Goal: Feedback & Contribution: Submit feedback/report problem

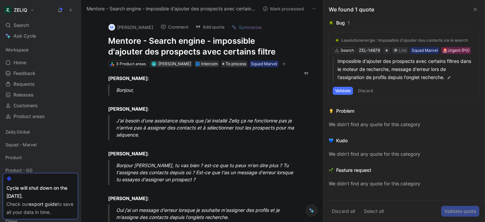
click at [159, 41] on h1 "Mentore - Search engine - impossible d'ajouter des prospects avec certains filt…" at bounding box center [198, 47] width 181 height 22
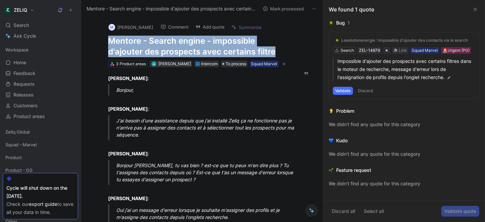
click at [159, 41] on h1 "Mentore - Search engine - impossible d'ajouter des prospects avec certains filt…" at bounding box center [198, 47] width 181 height 22
copy h1 "Mentore - Search engine - impossible d'ajouter des prospects avec certains filt…"
click at [215, 26] on button "Add quote" at bounding box center [209, 26] width 35 height 9
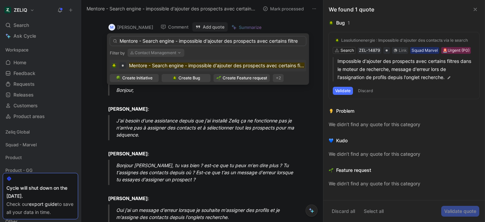
type input "Mentore - Search engine - impossible d'ajouter des prospects avec certains filt…"
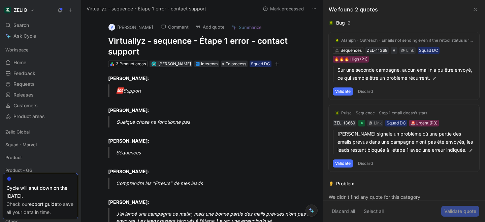
click at [179, 39] on h1 "Virtuallyz - sequence - Étape 1 error - contact support" at bounding box center [209, 47] width 202 height 22
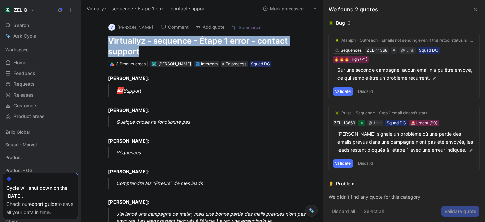
click at [179, 39] on h1 "Virtuallyz - sequence - Étape 1 error - contact support" at bounding box center [209, 47] width 202 height 22
copy h1 "Virtuallyz - sequence - Étape 1 error - contact support"
click at [204, 29] on button "Add quote" at bounding box center [209, 26] width 35 height 9
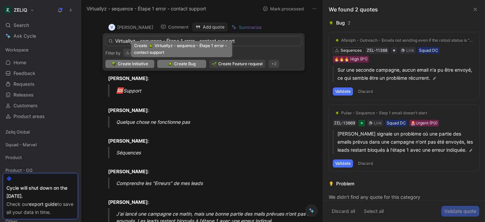
type input "Virtuallyz - sequence - Étape 1 error - contact support"
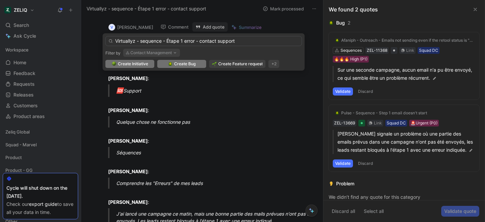
click at [182, 66] on span "Create Bug" at bounding box center [185, 64] width 22 height 7
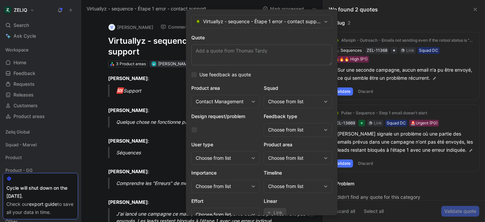
click at [288, 106] on div "Choose from list" at bounding box center [298, 101] width 68 height 13
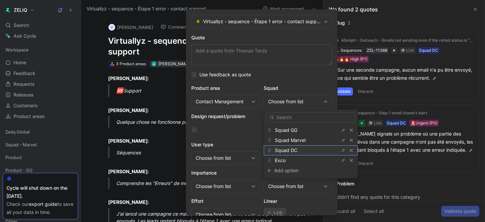
click at [288, 151] on span "Squad DC" at bounding box center [286, 151] width 23 height 6
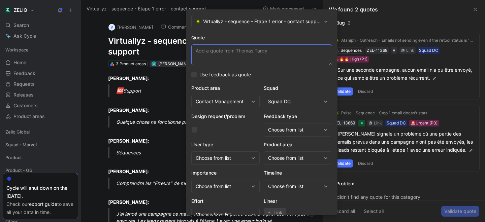
click at [227, 57] on textarea "Quote" at bounding box center [261, 54] width 141 height 21
paste textarea "J'ai lancé une campagne ce matin, mais une bonne partie des mails prévues n'ont…"
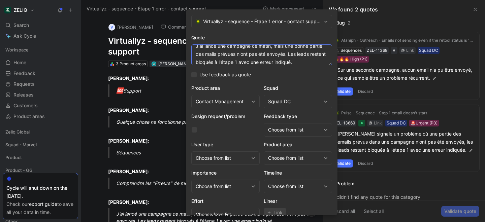
scroll to position [28, 0]
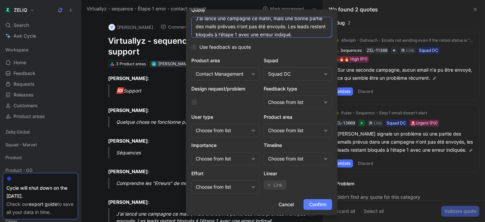
type textarea "J'ai lancé une campagne ce matin, mais une bonne partie des mails prévues n'ont…"
click at [311, 204] on span "Confirm" at bounding box center [317, 205] width 17 height 8
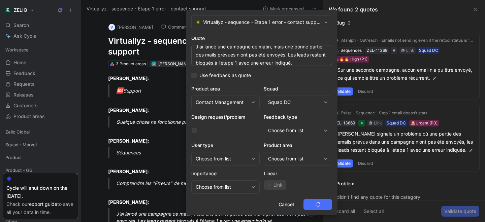
scroll to position [0, 0]
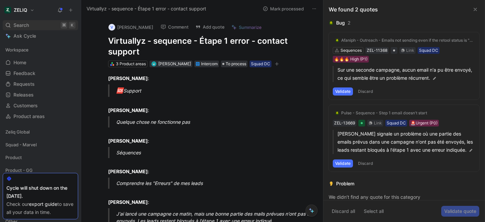
click at [32, 25] on div "Search ⌘ K" at bounding box center [40, 25] width 75 height 10
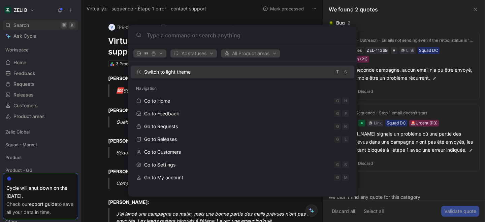
click at [32, 25] on body "ZELIQ Search ⌘ K Ask Cycle Workspace Home G then H Feedback G then F Requests G…" at bounding box center [242, 111] width 485 height 222
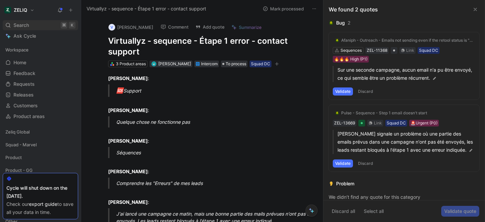
click at [32, 25] on div "Search ⌘ K" at bounding box center [40, 25] width 75 height 10
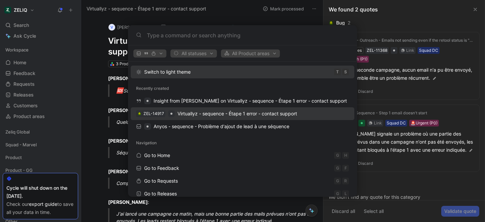
click at [204, 112] on span "Virtuallyz - sequence - Étape 1 error - contact support" at bounding box center [237, 114] width 120 height 6
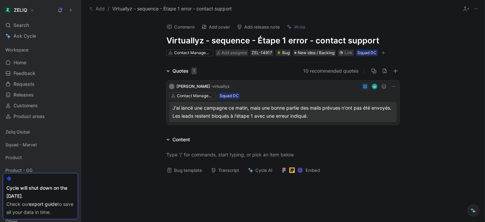
click at [184, 169] on button "Bug template" at bounding box center [184, 170] width 41 height 9
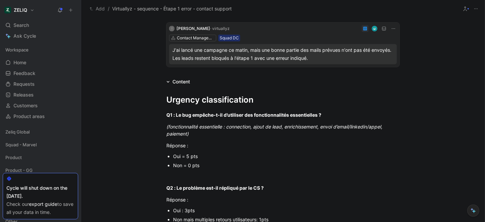
scroll to position [59, 0]
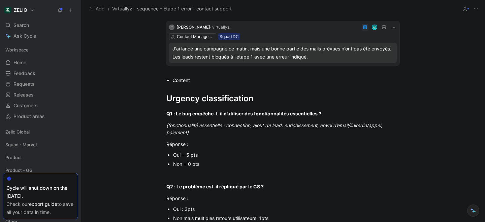
click at [185, 155] on div "Oui = 5 pts" at bounding box center [286, 155] width 226 height 7
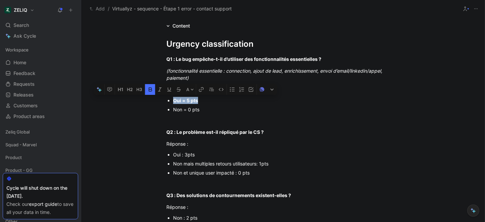
scroll to position [114, 0]
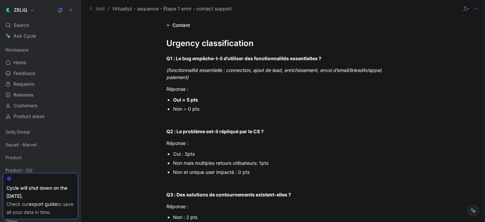
click at [234, 174] on div "Non et unique user impacté : 0 pts" at bounding box center [286, 172] width 226 height 7
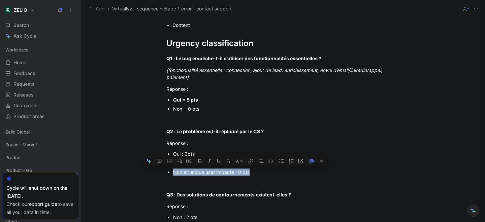
click at [234, 174] on div "Non et unique user impacté : 0 pts" at bounding box center [286, 172] width 226 height 7
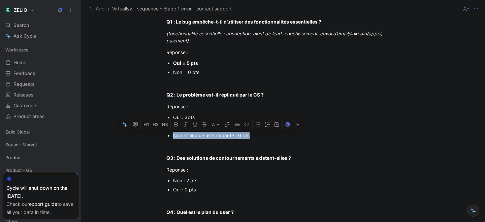
scroll to position [152, 0]
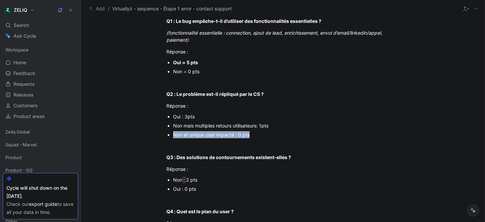
click at [185, 181] on div "Non : 2 pts" at bounding box center [286, 179] width 226 height 7
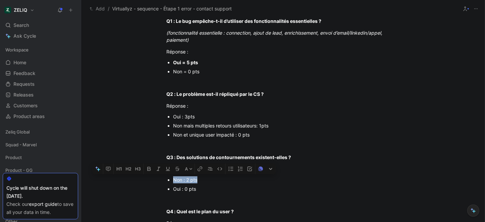
click at [185, 181] on div "Non : 2 pts" at bounding box center [286, 179] width 226 height 7
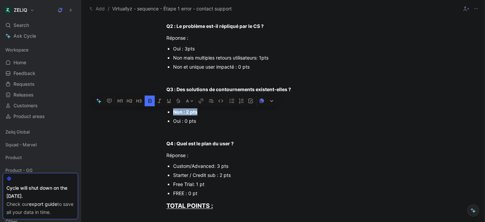
scroll to position [222, 0]
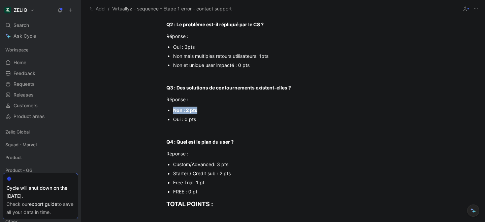
click at [214, 173] on div "Starter / Credit sub : 2 pts" at bounding box center [286, 173] width 226 height 7
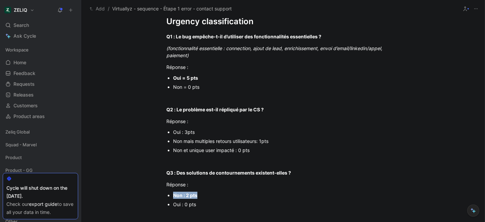
scroll to position [135, 0]
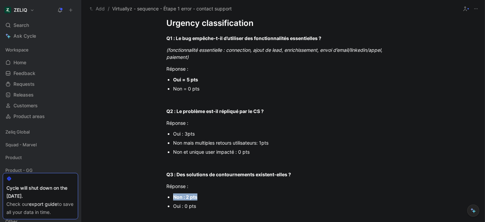
click at [201, 153] on div "Non et unique user impacté : 0 pts" at bounding box center [286, 152] width 226 height 7
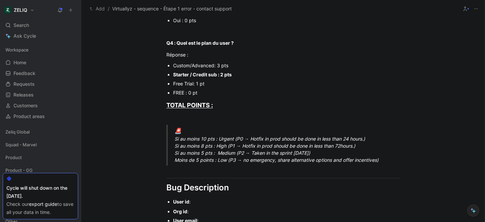
scroll to position [350, 0]
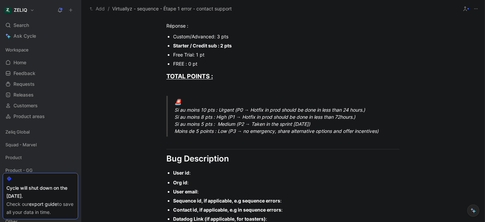
click at [192, 119] on div "🚨 Si au moins 10 pts : Urgent (P0 → Hotfix in prod should be done in less than …" at bounding box center [290, 116] width 233 height 37
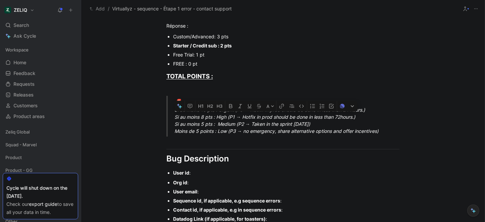
drag, startPoint x: 175, startPoint y: 118, endPoint x: 360, endPoint y: 117, distance: 185.2
click at [360, 117] on div "🚨 Si au moins 10 pts : Urgent (P0 → Hotfix in prod should be done in less than …" at bounding box center [290, 116] width 233 height 37
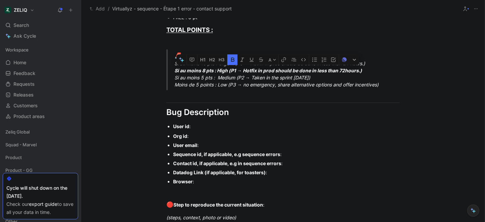
click at [202, 127] on div "User id :" at bounding box center [286, 126] width 226 height 7
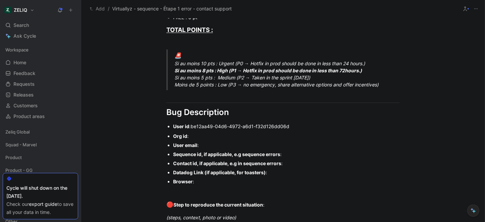
click at [196, 137] on div "Org id :" at bounding box center [286, 136] width 226 height 7
click at [205, 146] on div "User email :" at bounding box center [286, 145] width 226 height 7
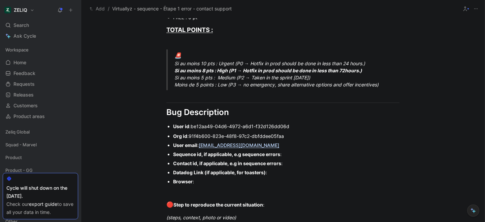
click at [294, 155] on div "Sequence id, if applicable, e.g sequence errors :" at bounding box center [286, 154] width 226 height 7
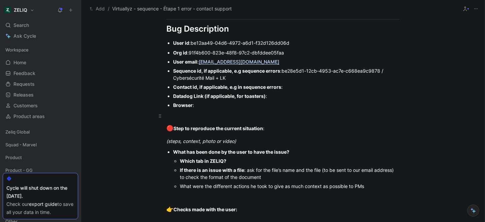
scroll to position [479, 0]
click at [245, 141] on div "(steps, context, photo or video)" at bounding box center [282, 141] width 233 height 7
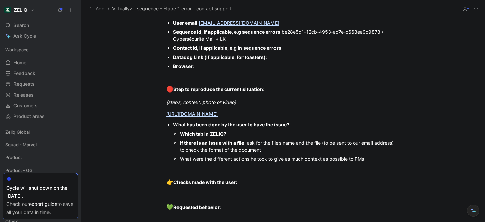
scroll to position [519, 0]
click at [242, 133] on div "Which tab in ZELIQ?" at bounding box center [290, 133] width 220 height 7
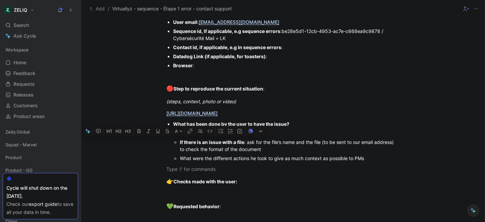
drag, startPoint x: 386, startPoint y: 163, endPoint x: 168, endPoint y: 143, distance: 218.1
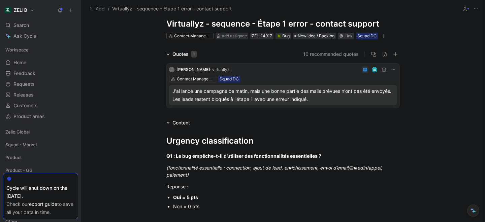
scroll to position [13, 0]
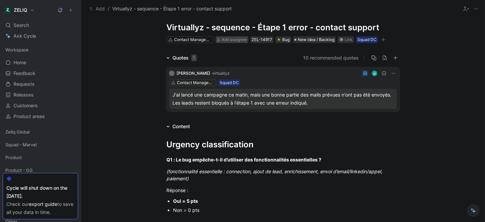
click at [229, 41] on span "Add assignee" at bounding box center [234, 39] width 25 height 5
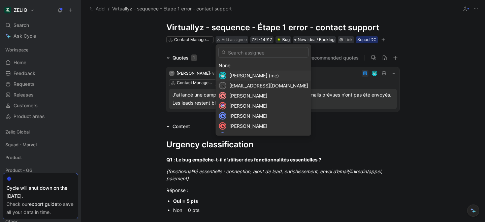
click at [236, 75] on span "[PERSON_NAME] (me)" at bounding box center [254, 76] width 50 height 6
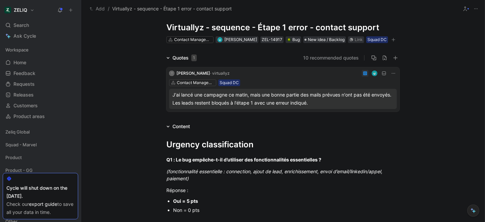
click at [395, 42] on button "button" at bounding box center [393, 39] width 7 height 7
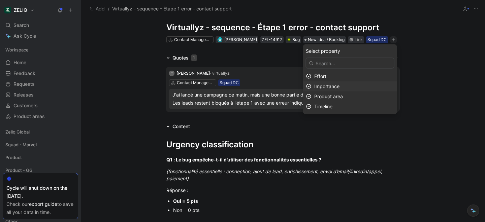
click at [327, 87] on span "Importance" at bounding box center [326, 87] width 25 height 6
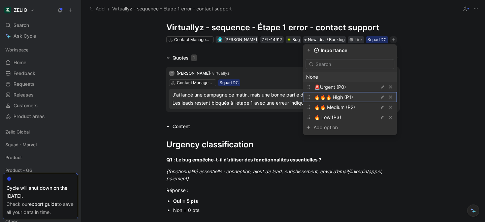
click at [332, 98] on span "🔥🔥🔥 High (P1)" at bounding box center [333, 97] width 39 height 6
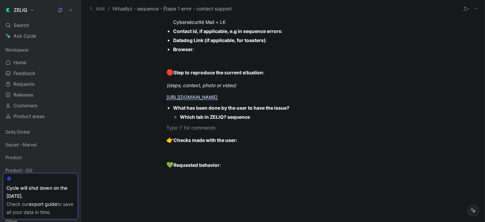
scroll to position [544, 0]
click at [216, 131] on div at bounding box center [282, 128] width 233 height 7
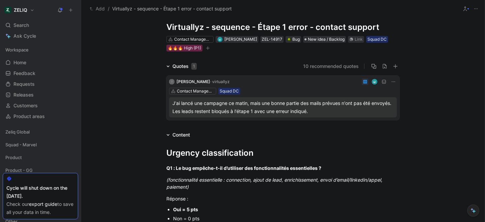
scroll to position [0, 0]
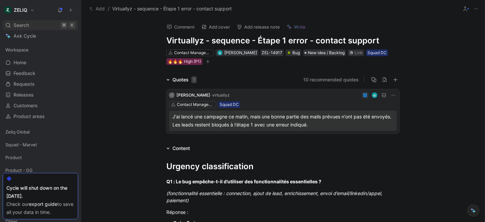
click at [55, 25] on div "Search ⌘ K" at bounding box center [40, 25] width 75 height 10
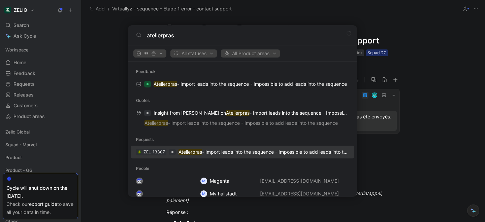
type input "atelierpras"
click at [190, 149] on p "Atelierpras - Import leads into the sequence - Impossible to add leads into the…" at bounding box center [263, 152] width 170 height 8
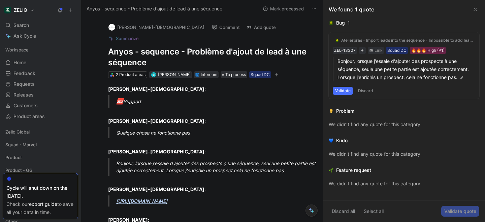
click at [174, 46] on h1 "Anyos - sequence - Problème d'ajout de lead à une séquence" at bounding box center [209, 57] width 202 height 22
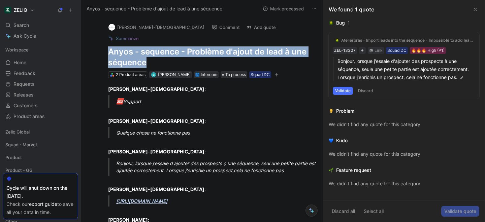
click at [174, 46] on h1 "Anyos - sequence - Problème d'ajout de lead à une séquence" at bounding box center [209, 57] width 202 height 22
copy h1 "Anyos - sequence - Problème d'ajout de lead à une séquence"
click at [243, 27] on button "Add quote" at bounding box center [260, 27] width 35 height 9
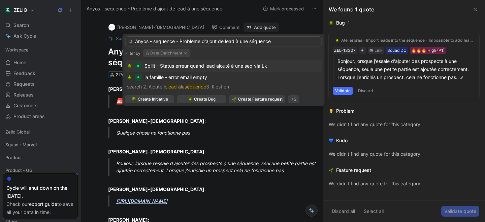
type input "Anyos - sequence - Problème d'ajout de lead à une séquence"
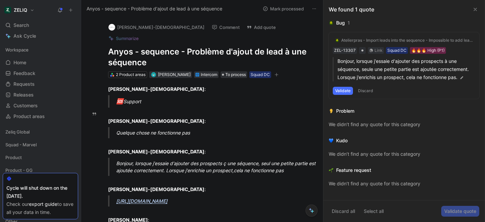
click at [414, 40] on div "Atelierpras - Import leads into the sequence - Impossible to add leads into the…" at bounding box center [407, 40] width 132 height 5
click at [360, 40] on div "Atelierpras - Import leads into the sequence - Impossible to add leads into the…" at bounding box center [407, 40] width 132 height 5
click at [189, 46] on h1 "Anyos - sequence - Problème d'ajout de lead à une séquence" at bounding box center [209, 57] width 202 height 22
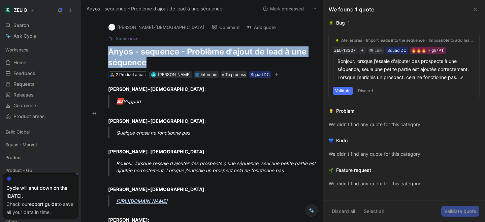
click at [189, 46] on h1 "Anyos - sequence - Problème d'ajout de lead à une séquence" at bounding box center [209, 57] width 202 height 22
copy h1 "Anyos - sequence - Problème d'ajout de lead à une séquence"
click at [243, 27] on button "Add quote" at bounding box center [260, 27] width 35 height 9
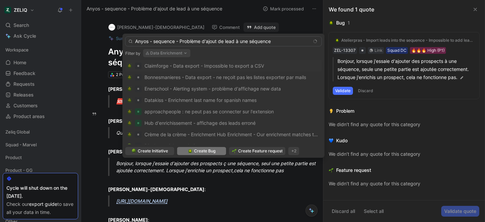
type input "Anyos - sequence - Problème d'ajout de lead à une séquence"
click at [210, 151] on body "ZELIQ Search ⌘ K Ask Cycle Workspace Home G then H Feedback G then F Requests G…" at bounding box center [242, 111] width 485 height 222
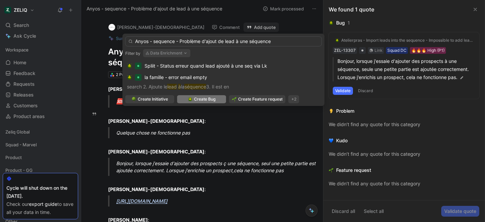
click at [211, 98] on span "Create Bug" at bounding box center [205, 99] width 22 height 7
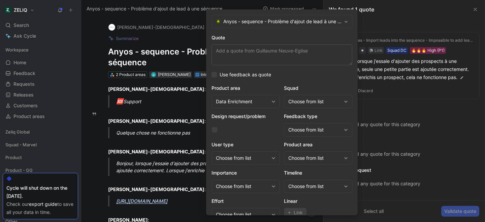
click at [307, 105] on div "Choose from list" at bounding box center [314, 102] width 53 height 8
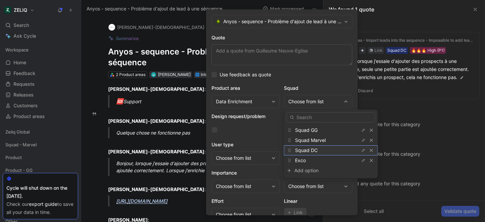
click at [309, 153] on span "Squad DC" at bounding box center [306, 151] width 23 height 6
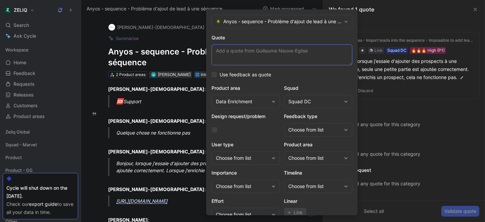
click at [243, 61] on textarea "Quote" at bounding box center [281, 54] width 141 height 21
paste textarea "j'essaie d'ajouter des prospects ç une séquence, seul une petite partie est ajo…"
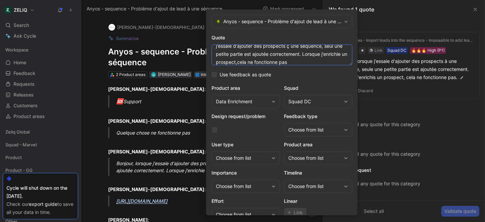
scroll to position [28, 0]
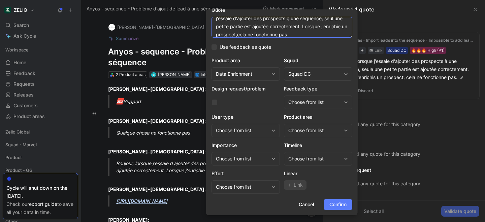
type textarea "j'essaie d'ajouter des prospects ç une séquence, seul une petite partie est ajo…"
click at [334, 207] on span "Confirm" at bounding box center [337, 205] width 17 height 8
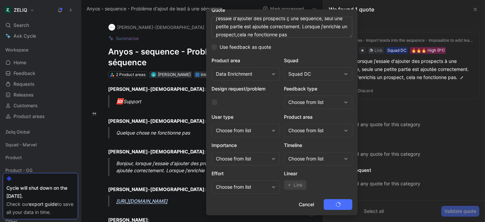
scroll to position [0, 0]
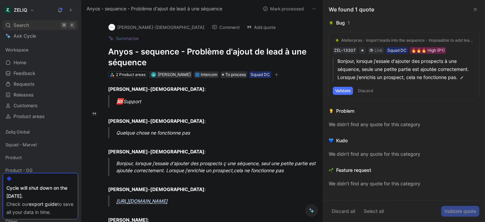
click at [40, 24] on div "Search ⌘ K" at bounding box center [40, 25] width 75 height 10
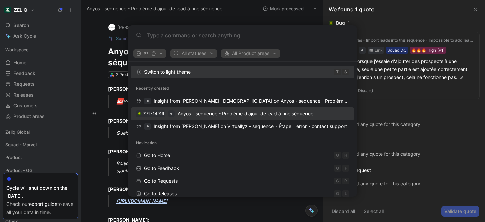
click at [180, 114] on span "Anyos - sequence - Problème d'ajout de lead à une séquence" at bounding box center [245, 114] width 136 height 6
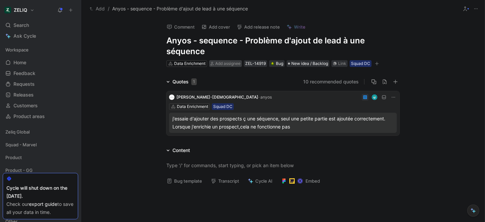
click at [231, 64] on span "Add assignee" at bounding box center [227, 63] width 25 height 5
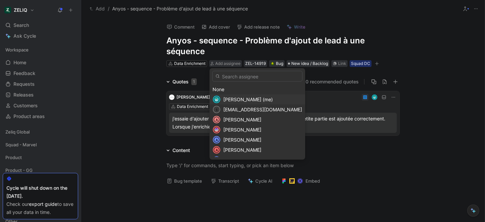
click at [243, 99] on span "[PERSON_NAME] (me)" at bounding box center [248, 100] width 50 height 6
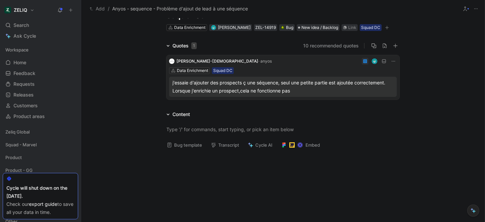
scroll to position [45, 0]
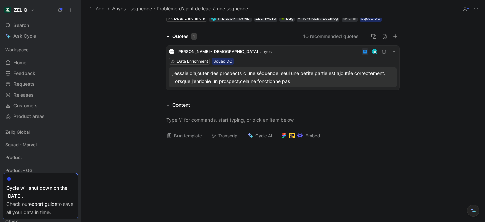
click at [180, 135] on button "Bug template" at bounding box center [184, 135] width 41 height 9
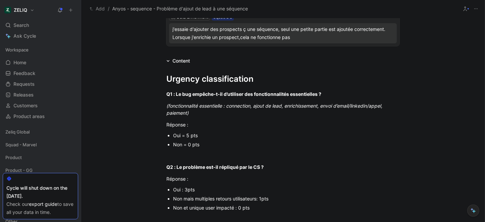
scroll to position [90, 0]
click at [185, 136] on div "Oui = 5 pts" at bounding box center [286, 135] width 226 height 7
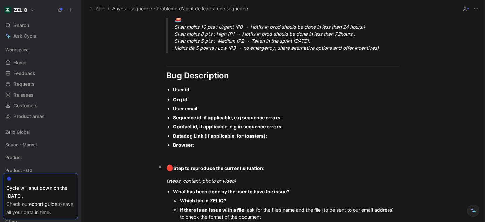
scroll to position [444, 0]
click at [247, 180] on div "(steps, context, photo or video)" at bounding box center [282, 180] width 233 height 7
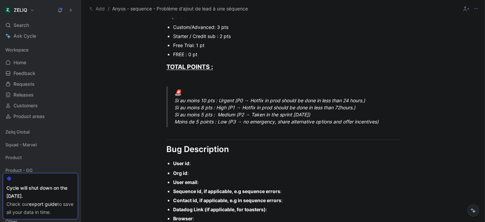
scroll to position [319, 0]
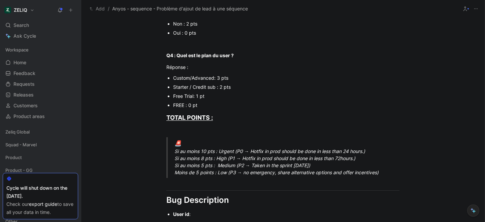
click at [199, 79] on div "Custom/Advanced: 3 pts" at bounding box center [286, 77] width 226 height 7
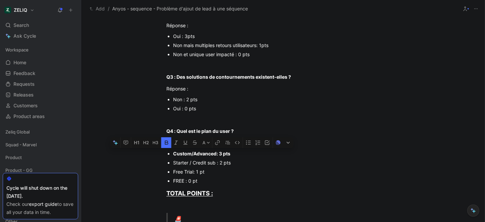
scroll to position [242, 0]
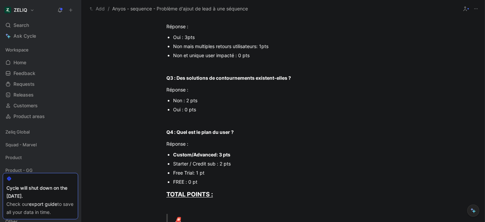
click at [186, 101] on div "Non : 2 pts" at bounding box center [286, 100] width 226 height 7
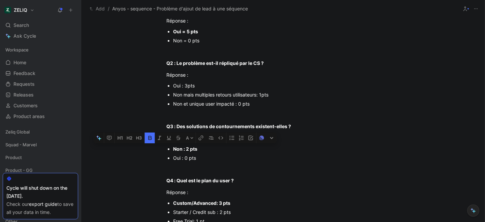
scroll to position [192, 0]
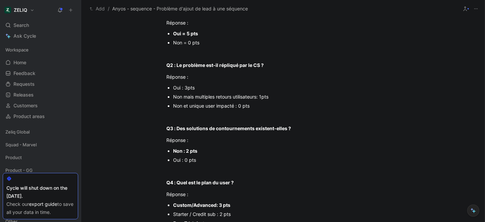
click at [202, 97] on div "Non mais multiples retours utilisateurs: 1pts" at bounding box center [286, 96] width 226 height 7
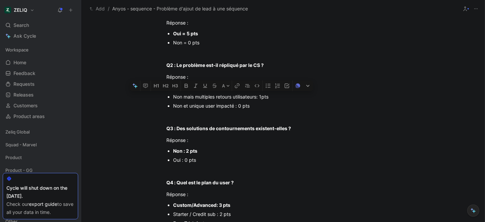
click at [206, 109] on p "Non et unique user impacté : 0 pts" at bounding box center [286, 105] width 226 height 9
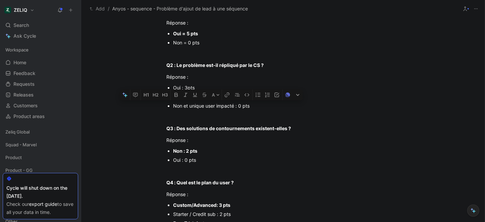
click at [206, 109] on p "Non et unique user impacté : 0 pts" at bounding box center [286, 105] width 226 height 9
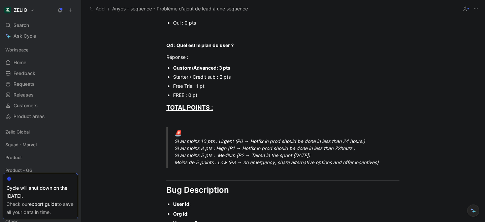
scroll to position [334, 0]
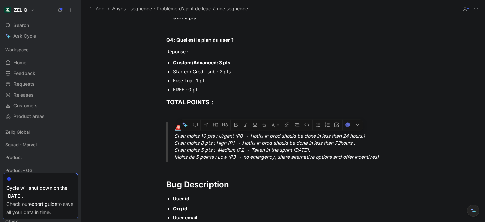
drag, startPoint x: 176, startPoint y: 136, endPoint x: 387, endPoint y: 134, distance: 211.5
click at [387, 134] on div "🚨 Si au moins 10 pts : Urgent (P0 → Hotfix in prod should be done in less than …" at bounding box center [290, 142] width 233 height 37
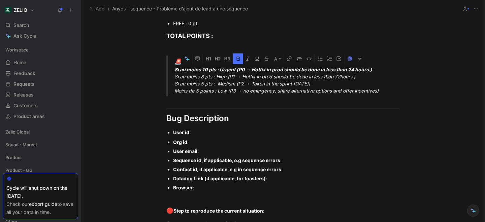
scroll to position [412, 0]
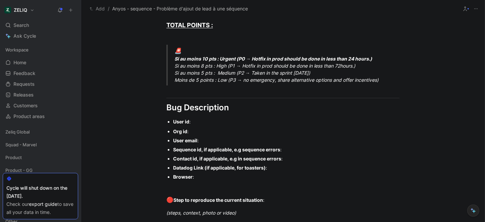
click at [215, 121] on div "User id :" at bounding box center [286, 121] width 226 height 7
click at [205, 132] on div "Org id :" at bounding box center [286, 131] width 226 height 7
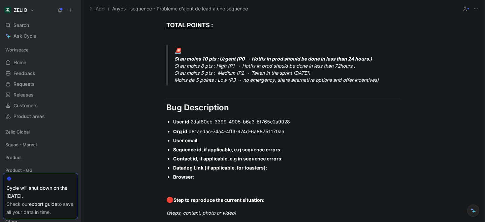
click at [208, 139] on div "User email :" at bounding box center [286, 140] width 226 height 7
click at [289, 147] on div "Sequence id, if applicable, e.g sequence errors :" at bounding box center [286, 149] width 226 height 7
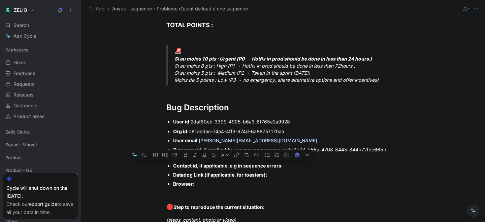
drag, startPoint x: 172, startPoint y: 166, endPoint x: 273, endPoint y: 178, distance: 101.7
click at [273, 178] on ul "Org id : d81aedac-74a4-4ff3-974d-6a88751170aa User email : guillaume.neuve-egli…" at bounding box center [283, 158] width 259 height 62
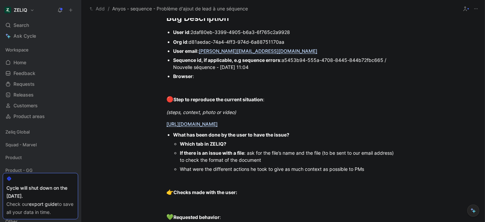
scroll to position [503, 0]
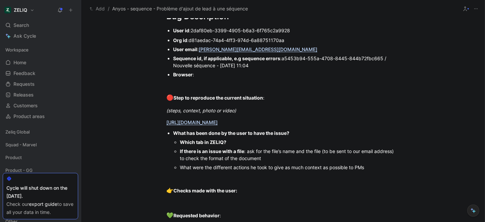
click at [234, 143] on div "Which tab in ZELIQ?" at bounding box center [290, 142] width 220 height 7
drag, startPoint x: 174, startPoint y: 154, endPoint x: 282, endPoint y: 156, distance: 108.5
click at [282, 156] on ul "Which tab in ZELIQ? sequence If there is an issue with a file : ask for the fil…" at bounding box center [286, 155] width 226 height 34
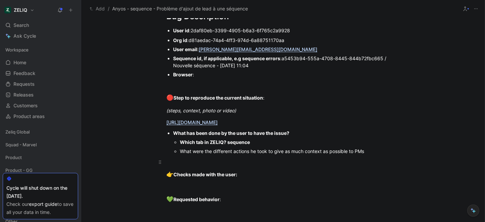
click at [215, 162] on div at bounding box center [282, 162] width 233 height 7
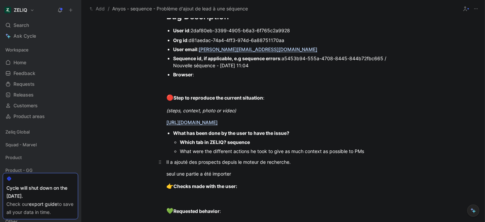
click at [189, 163] on div "Il a ajouté des prospects depuis le moteur de recherche." at bounding box center [282, 162] width 233 height 7
click at [223, 163] on div "Il a ajouté des prospects depuis le moteur de recherche." at bounding box center [282, 162] width 233 height 7
click at [245, 175] on div "seul une partie a été importer" at bounding box center [282, 173] width 233 height 7
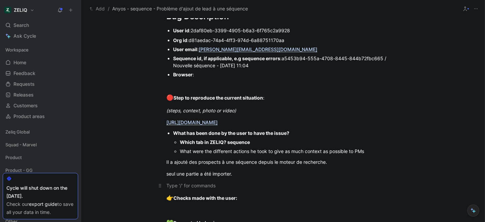
click at [213, 184] on div at bounding box center [282, 185] width 233 height 7
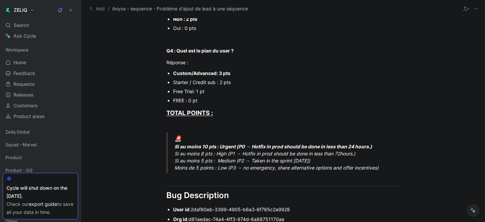
scroll to position [0, 0]
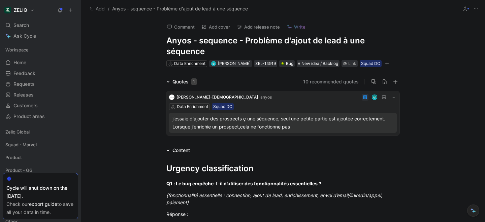
click at [389, 63] on icon "button" at bounding box center [387, 63] width 4 height 0
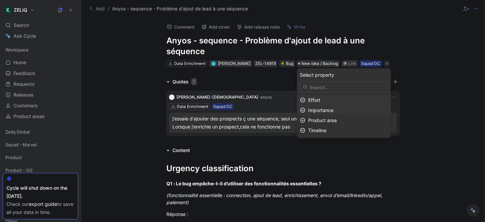
click at [325, 109] on span "Importance" at bounding box center [320, 110] width 25 height 6
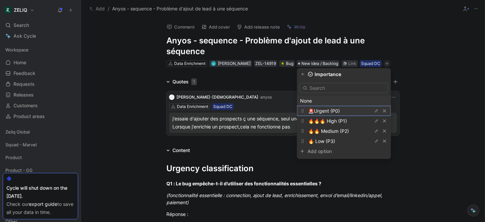
click at [327, 109] on span "🚨Urgent (P0)" at bounding box center [324, 111] width 32 height 6
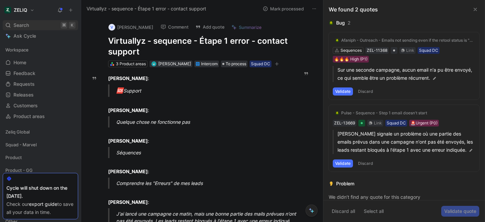
click at [44, 27] on div "Search ⌘ K" at bounding box center [40, 25] width 75 height 10
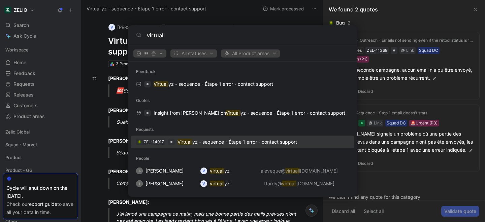
type input "virtuall"
click at [216, 141] on p "Virtuall yz - sequence - Étape 1 error - contact support" at bounding box center [237, 142] width 120 height 8
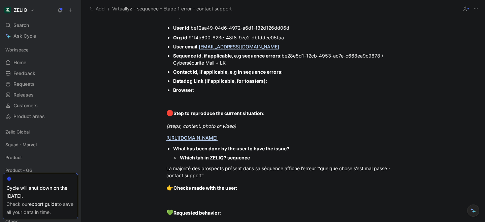
scroll to position [505, 0]
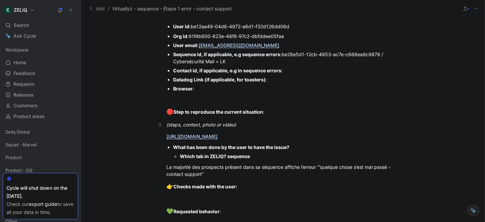
click at [248, 123] on div "(steps, context, photo or video)" at bounding box center [282, 124] width 233 height 7
click at [366, 136] on div "[URL][DOMAIN_NAME]" at bounding box center [282, 136] width 233 height 7
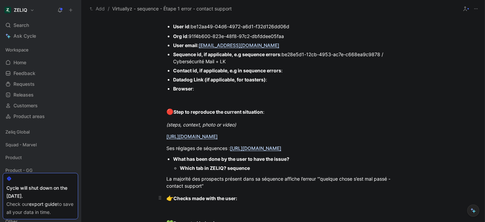
click at [257, 203] on p "👉 Checks made with the user:" at bounding box center [283, 198] width 259 height 13
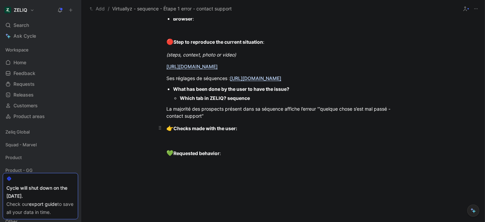
scroll to position [575, 0]
